Goal: Register for event/course

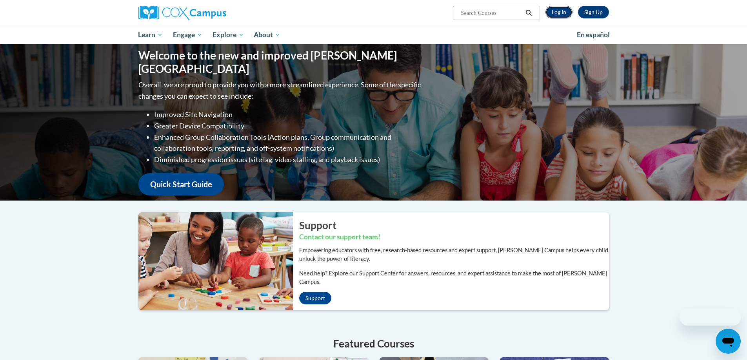
click at [554, 9] on link "Log In" at bounding box center [558, 12] width 27 height 13
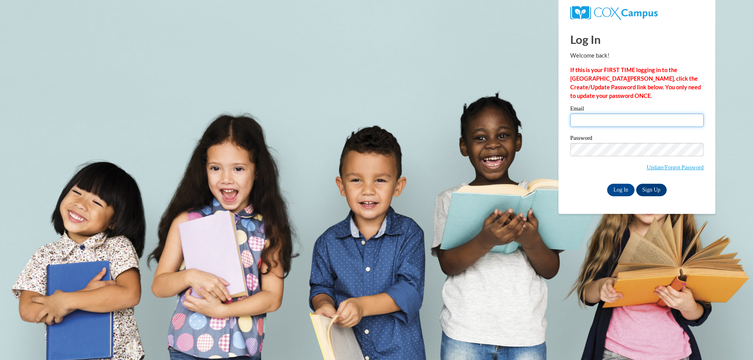
click at [601, 122] on input "Email" at bounding box center [636, 120] width 133 height 13
type input "andrew.anderson@students.cau.edu"
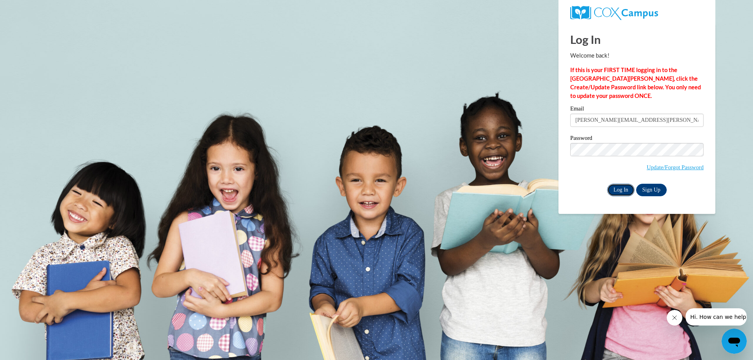
click at [617, 191] on input "Log In" at bounding box center [620, 190] width 27 height 13
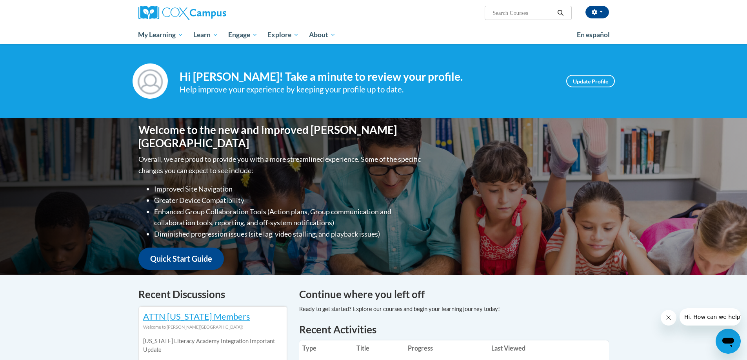
click at [520, 13] on input "Search..." at bounding box center [523, 12] width 63 height 9
paste input "Systematic and Explicit Phonics Instruction"
type input "Systematic and Explicit Phonics Instruction"
click at [560, 11] on icon "Search" at bounding box center [561, 13] width 6 height 6
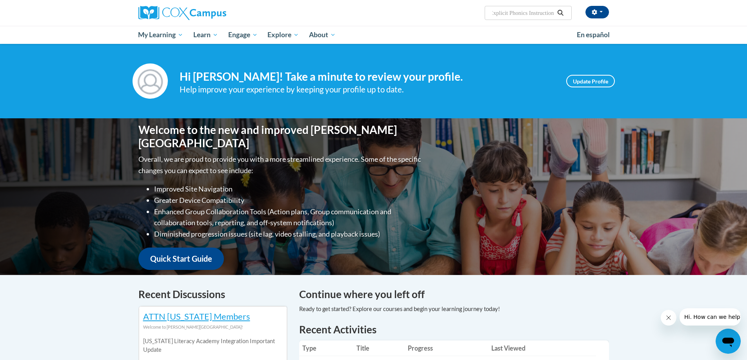
scroll to position [0, 0]
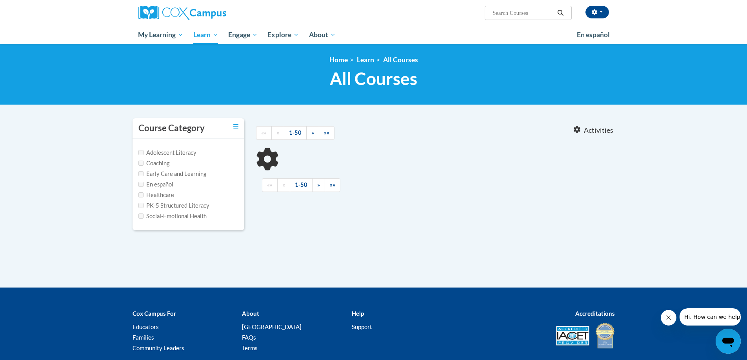
type input "Systematic and Explicit Phonics Instruction"
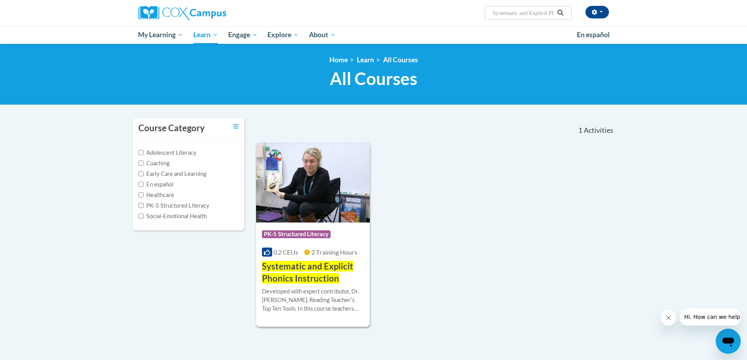
click at [313, 271] on span "Systematic and Explicit Phonics Instruction" at bounding box center [307, 272] width 91 height 23
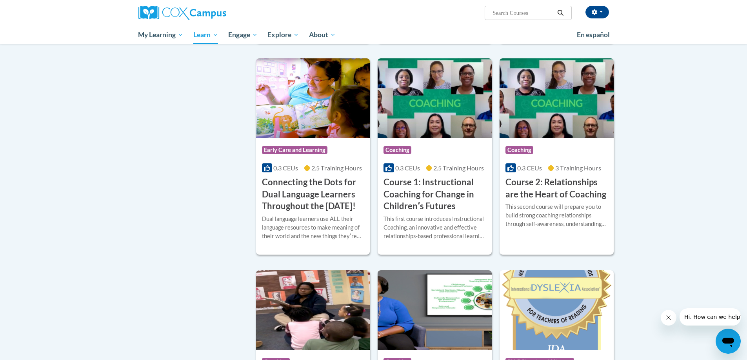
scroll to position [196, 0]
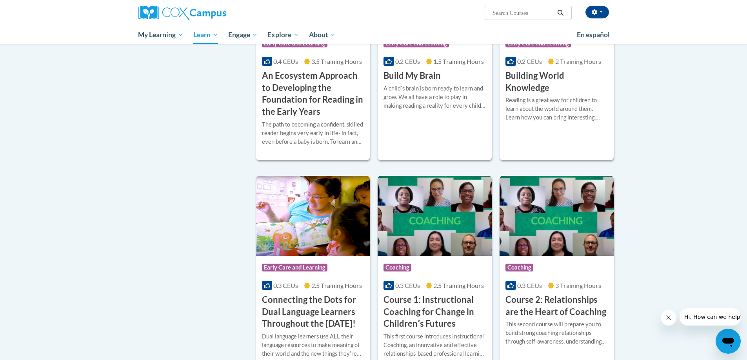
click at [529, 11] on input "Search..." at bounding box center [523, 12] width 63 height 9
paste input "Oral Language Development Is The Foundation of LiteracyLinks to an external sit…"
drag, startPoint x: 502, startPoint y: 14, endPoint x: 454, endPoint y: 15, distance: 47.8
click at [454, 15] on div "Andrew Anderson (America/New_York UTC-04:00) My Profile Inbox My Transcripts Lo…" at bounding box center [454, 10] width 322 height 20
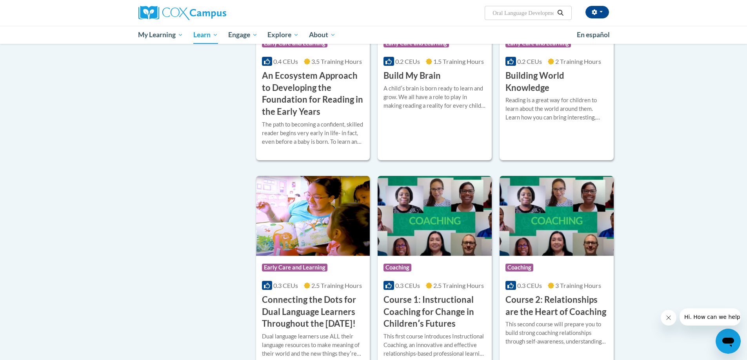
click at [515, 11] on input "Oral Language Development Is The Foundation of LiteracyLinks to an external sit…" at bounding box center [523, 12] width 63 height 9
click at [512, 13] on input "Oral Language Development Is The Foundation of LiteracyLinks to an external sit…" at bounding box center [523, 12] width 63 height 9
click at [545, 12] on input "Oral Language Development Is The Foundation of LiteracyLinks to an external sit…" at bounding box center [523, 12] width 63 height 9
drag, startPoint x: 547, startPoint y: 13, endPoint x: 553, endPoint y: 13, distance: 5.9
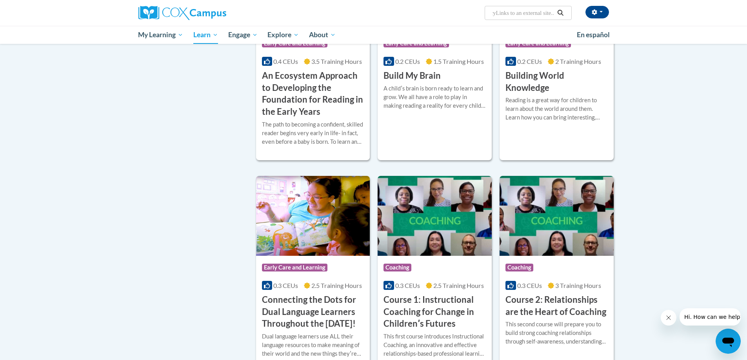
click at [554, 13] on input "Oral Language Development Is The Foundation of LiteracyLinks to an external sit…" at bounding box center [523, 12] width 63 height 9
click at [552, 13] on input "Oral Language Development Is The Foundation of LiteracyLinks to an external sit…" at bounding box center [523, 12] width 63 height 9
type input "Oral Language Development Is The Foundation of Literacy"
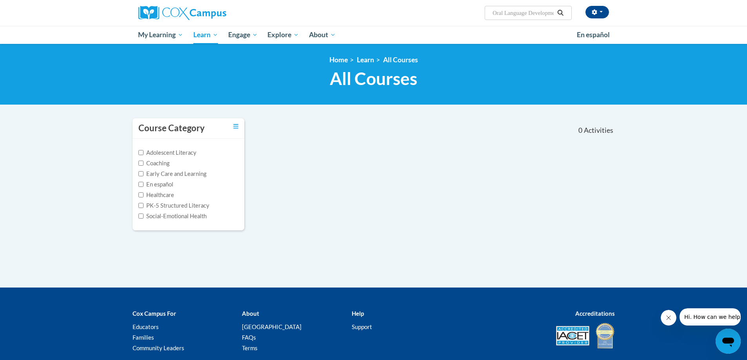
scroll to position [0, 87]
drag, startPoint x: 530, startPoint y: 13, endPoint x: 579, endPoint y: 13, distance: 48.2
click at [579, 13] on div "Andrew Anderson (America/New_York UTC-04:00) My Profile Inbox My Transcripts Lo…" at bounding box center [454, 10] width 322 height 20
type input "Oral Language"
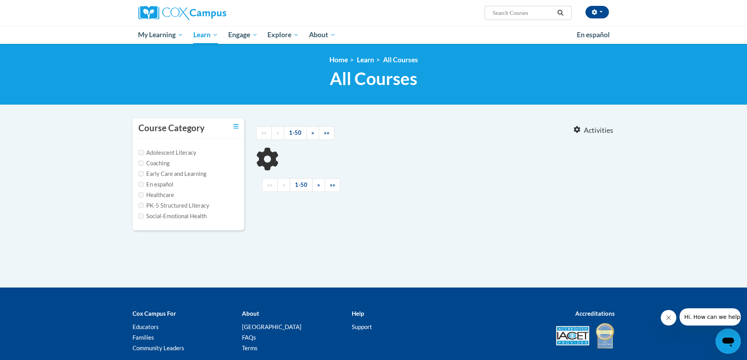
type input "Oral Language"
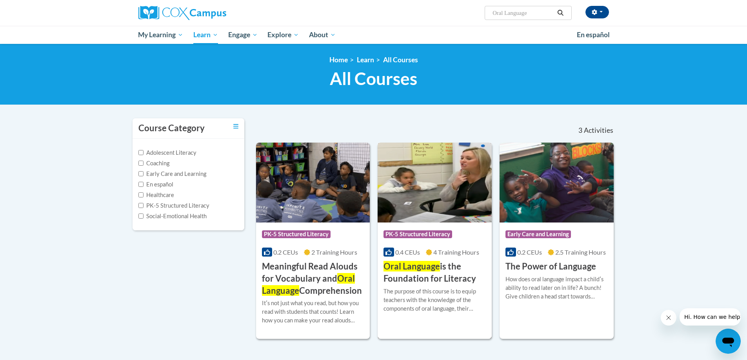
click at [454, 268] on h3 "Oral Language is the Foundation for Literacy" at bounding box center [434, 273] width 102 height 24
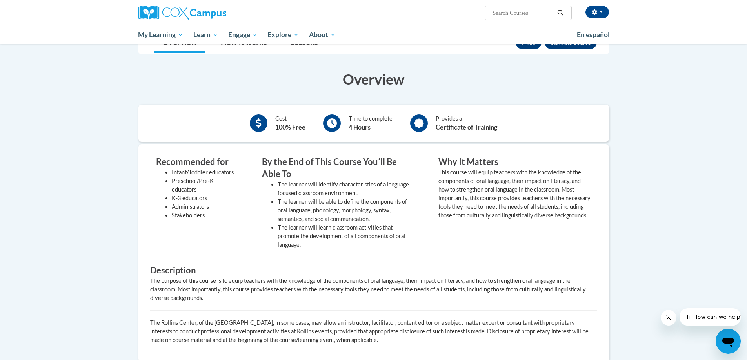
scroll to position [78, 0]
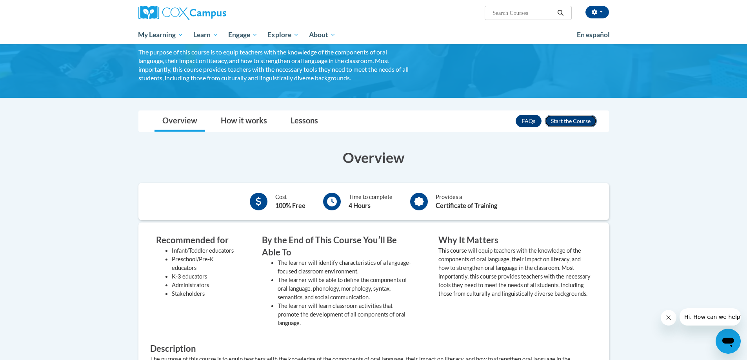
click at [564, 118] on button "Enroll" at bounding box center [571, 121] width 52 height 13
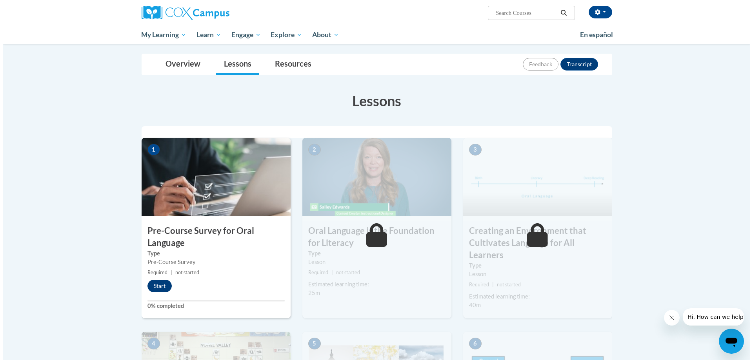
scroll to position [118, 0]
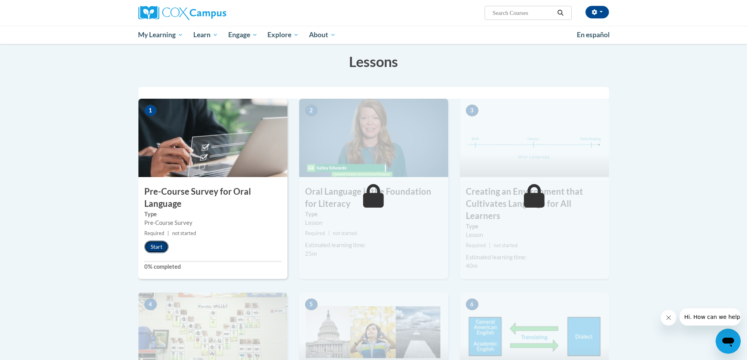
click at [158, 245] on button "Start" at bounding box center [156, 247] width 24 height 13
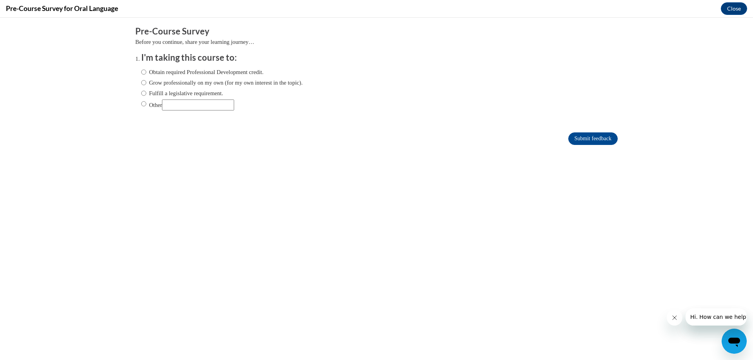
scroll to position [0, 0]
click at [141, 71] on input "Obtain required Professional Development credit." at bounding box center [143, 72] width 5 height 9
radio input "true"
click at [581, 138] on input "Submit feedback" at bounding box center [592, 139] width 49 height 13
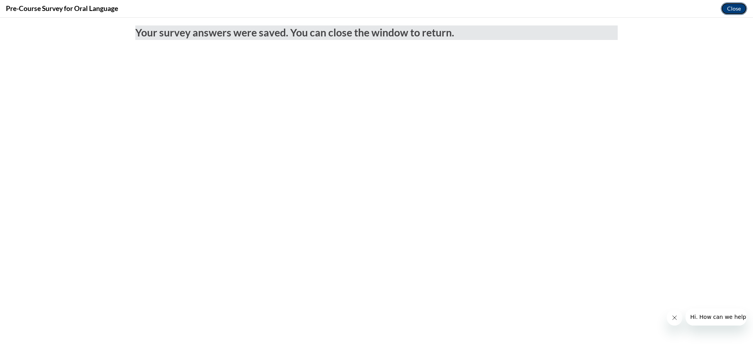
click at [728, 9] on button "Close" at bounding box center [734, 8] width 26 height 13
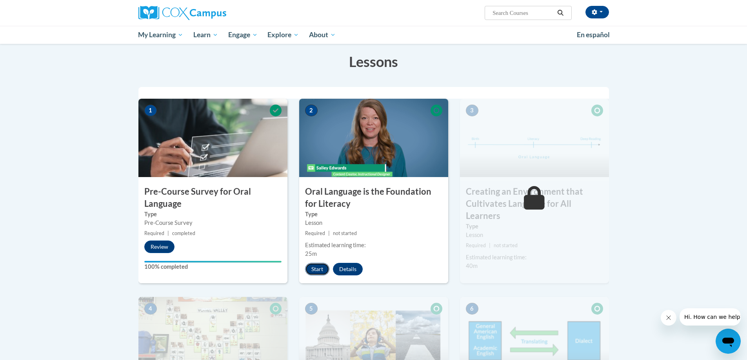
click at [318, 272] on button "Start" at bounding box center [317, 269] width 24 height 13
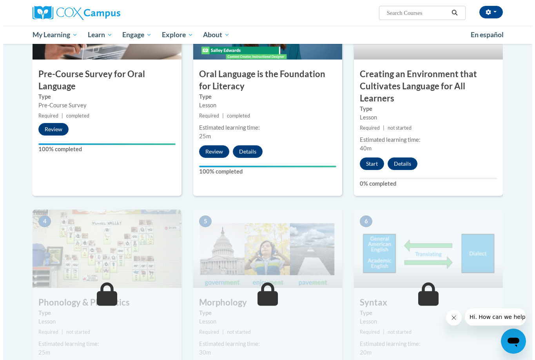
scroll to position [118, 0]
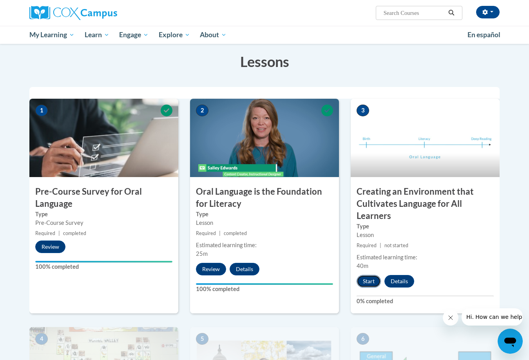
click at [370, 286] on button "Start" at bounding box center [369, 281] width 24 height 13
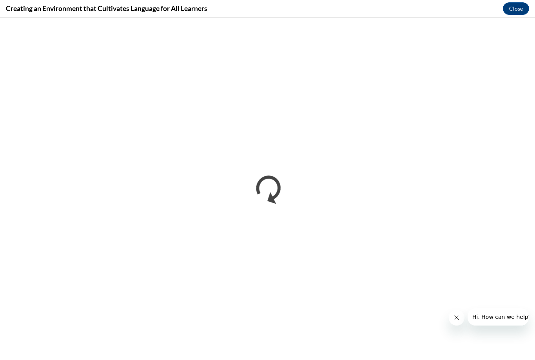
scroll to position [0, 0]
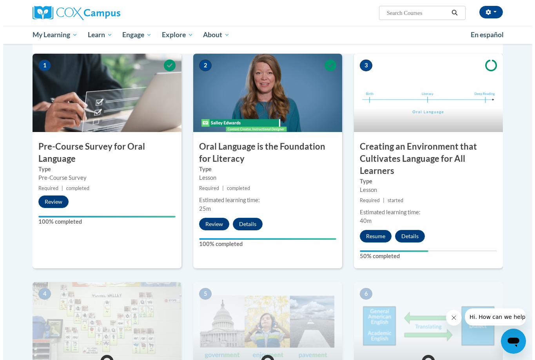
scroll to position [118, 0]
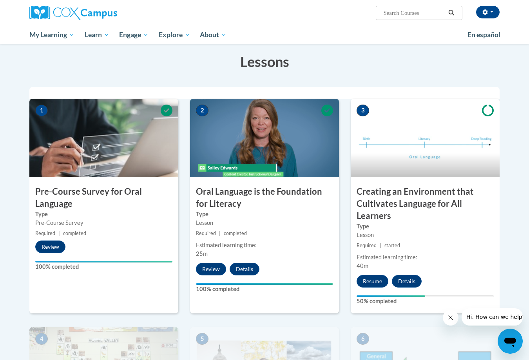
click at [417, 133] on img at bounding box center [425, 138] width 149 height 78
click at [376, 279] on button "Resume" at bounding box center [373, 281] width 32 height 13
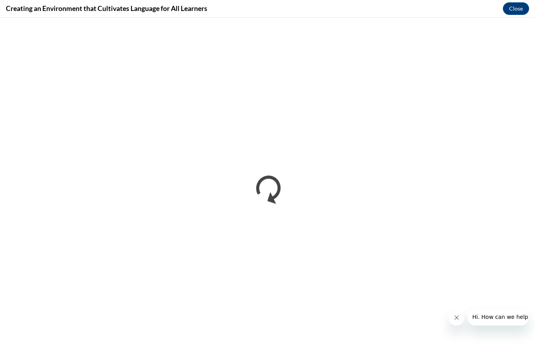
scroll to position [0, 0]
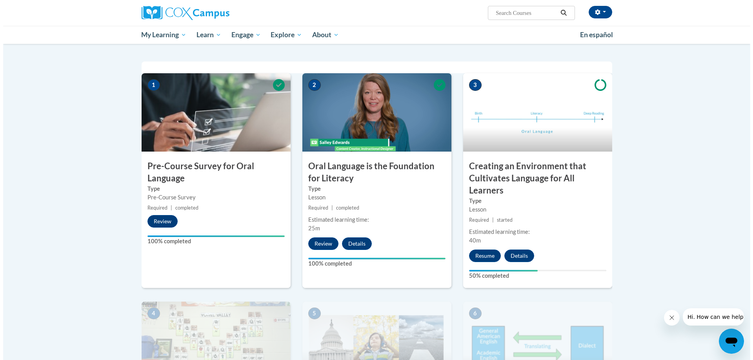
scroll to position [157, 0]
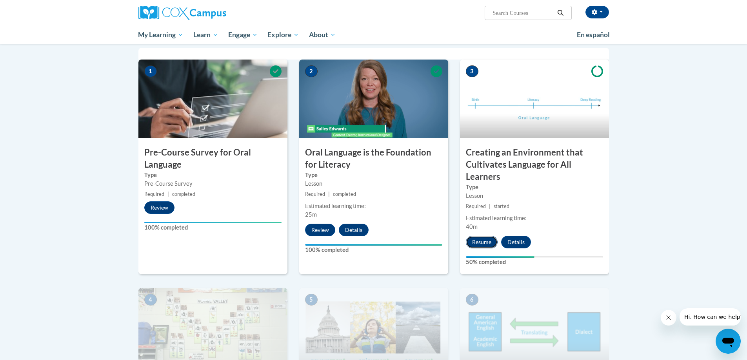
click at [486, 241] on button "Resume" at bounding box center [482, 242] width 32 height 13
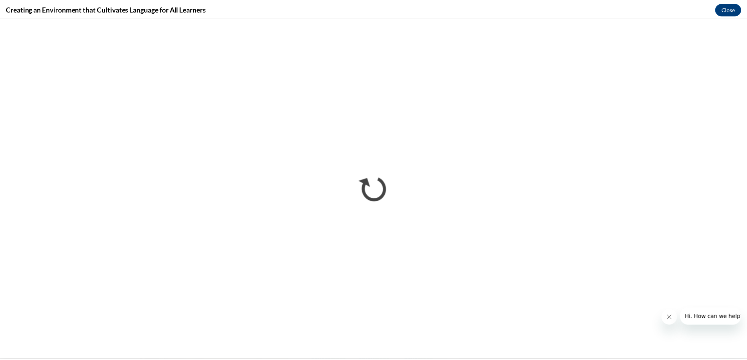
scroll to position [0, 0]
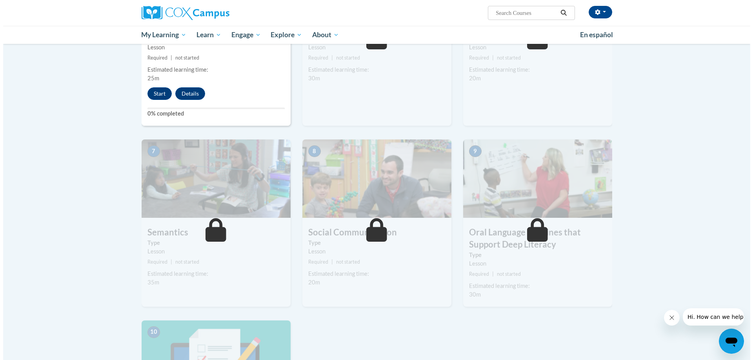
scroll to position [392, 0]
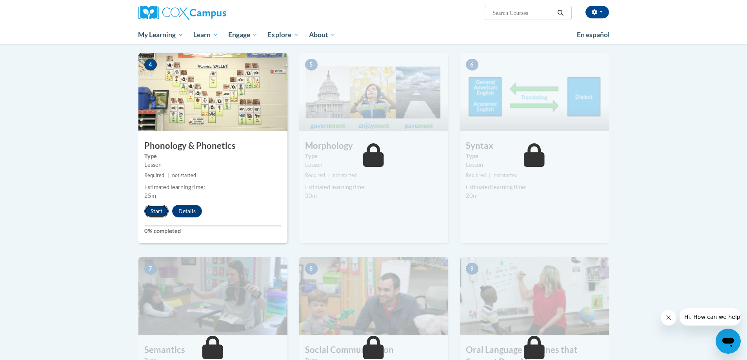
click at [159, 215] on button "Start" at bounding box center [156, 211] width 24 height 13
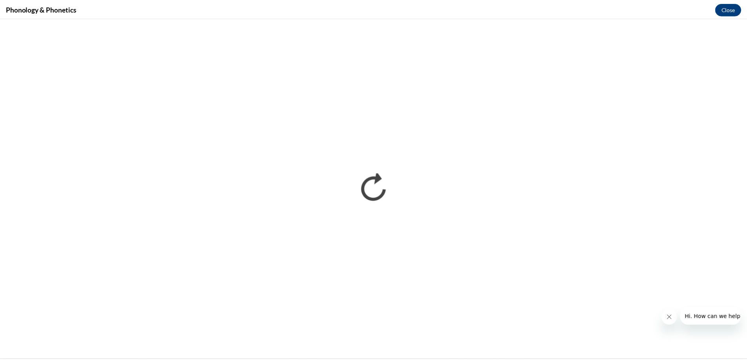
scroll to position [0, 0]
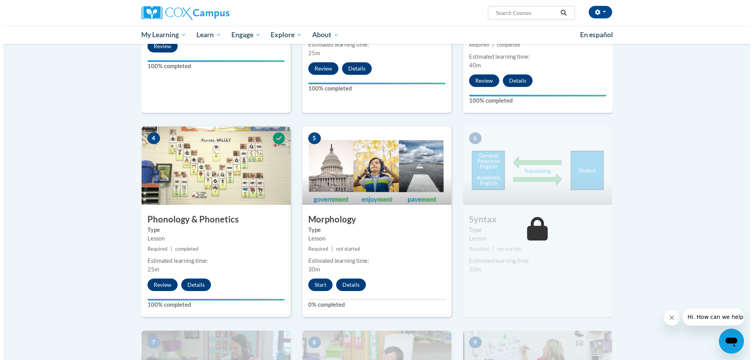
scroll to position [314, 0]
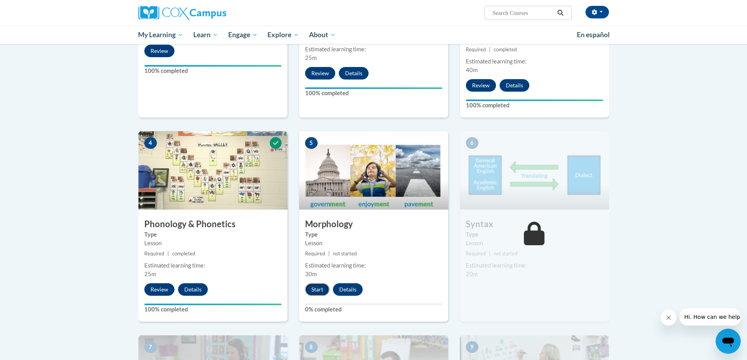
click at [320, 289] on button "Start" at bounding box center [317, 289] width 24 height 13
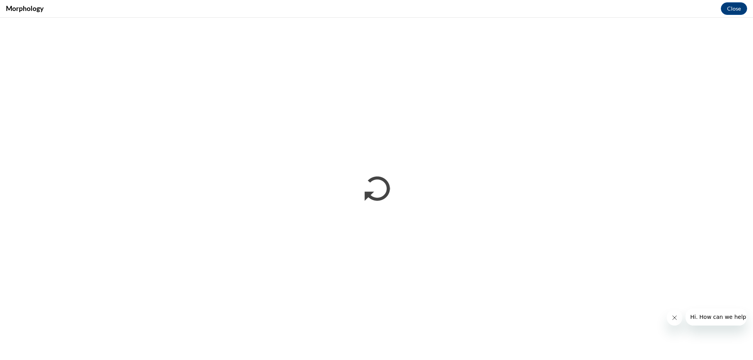
scroll to position [0, 0]
